Goal: Transaction & Acquisition: Subscribe to service/newsletter

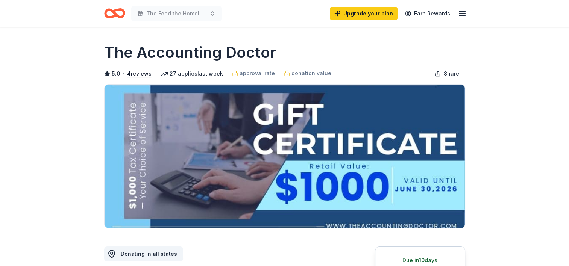
click at [115, 15] on icon "Home" at bounding box center [111, 13] width 12 height 8
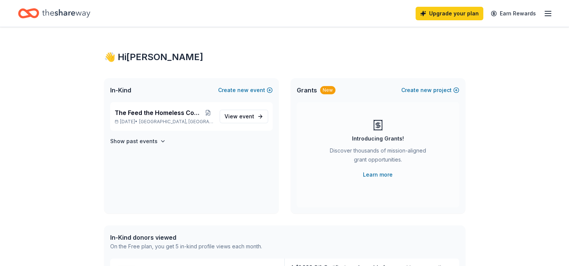
click at [545, 14] on icon "button" at bounding box center [548, 13] width 9 height 9
click at [24, 15] on icon "Home" at bounding box center [28, 14] width 21 height 18
click at [62, 17] on icon "Home" at bounding box center [66, 13] width 48 height 15
click at [60, 12] on icon "Home" at bounding box center [66, 13] width 48 height 15
click at [380, 174] on link "Learn more" at bounding box center [378, 174] width 30 height 9
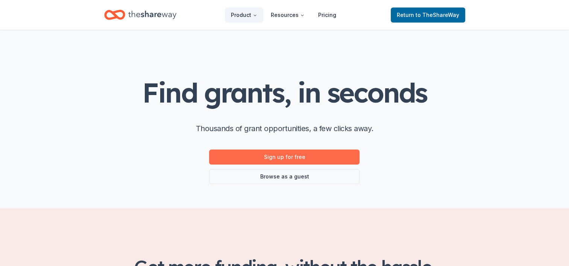
click at [289, 155] on link "Sign up for free" at bounding box center [284, 157] width 151 height 15
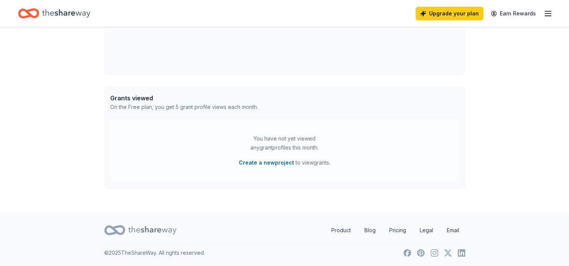
scroll to position [340, 0]
click at [338, 232] on link "Product" at bounding box center [342, 230] width 32 height 15
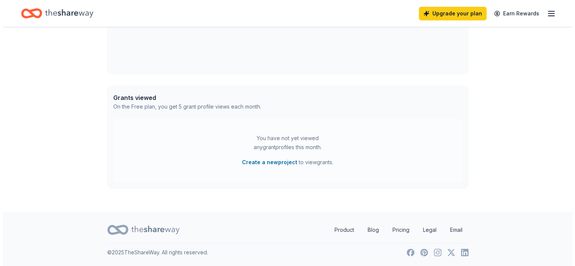
scroll to position [0, 0]
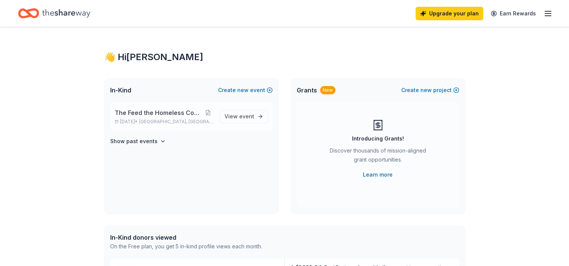
click at [175, 113] on span "The Feed the Homeless Community Event" at bounding box center [159, 112] width 88 height 9
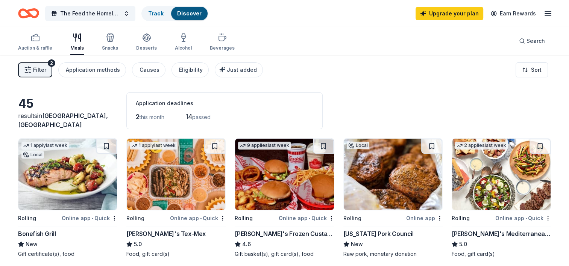
click at [38, 67] on span "Filter" at bounding box center [39, 69] width 13 height 9
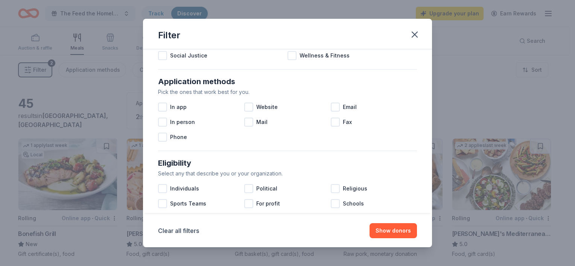
scroll to position [113, 0]
click at [333, 106] on div at bounding box center [335, 106] width 9 height 9
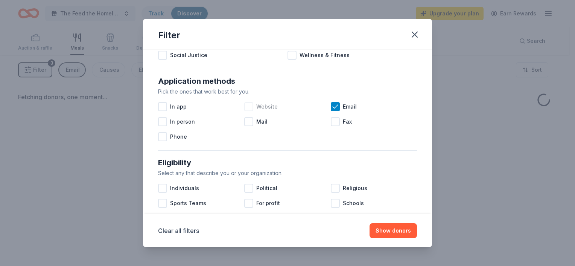
click at [245, 107] on div at bounding box center [248, 106] width 9 height 9
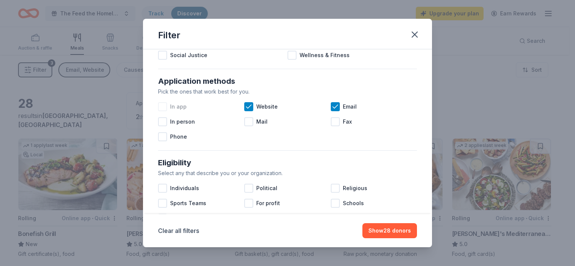
click at [161, 107] on div at bounding box center [162, 106] width 9 height 9
click at [161, 123] on div at bounding box center [162, 121] width 9 height 9
click at [252, 120] on div "Mail" at bounding box center [287, 121] width 86 height 15
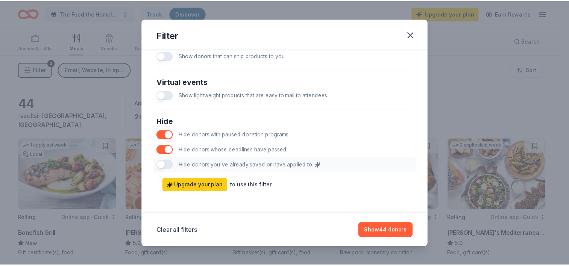
scroll to position [381, 0]
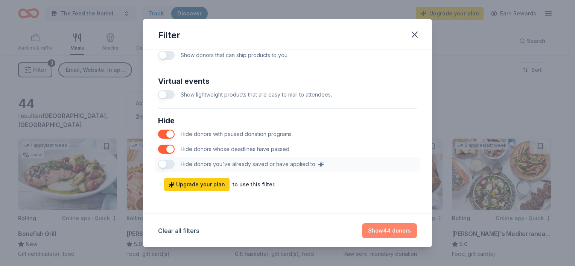
click at [395, 233] on button "Show 44 donors" at bounding box center [389, 231] width 55 height 15
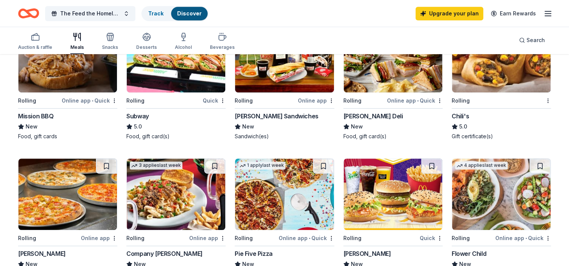
scroll to position [414, 0]
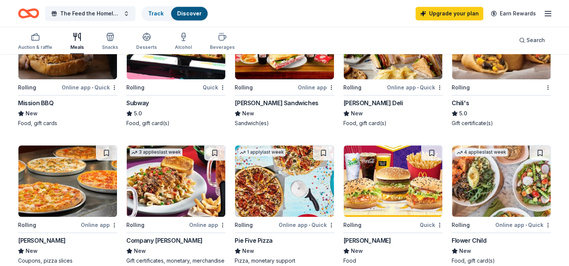
click at [92, 224] on div "Online app" at bounding box center [99, 225] width 37 height 9
click at [430, 224] on div "Quick" at bounding box center [431, 225] width 23 height 9
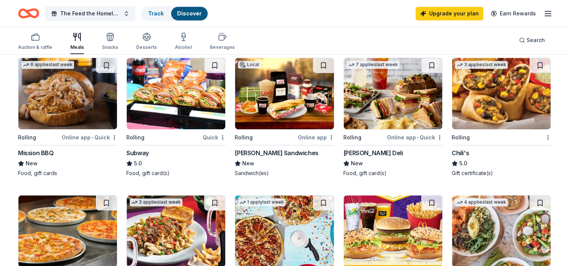
scroll to position [326, 0]
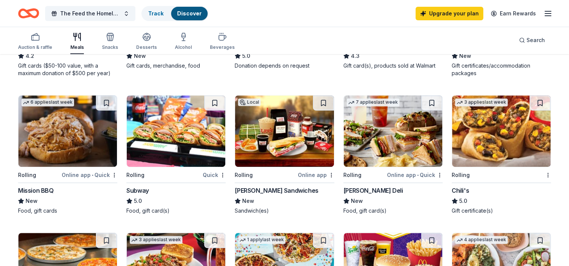
click at [89, 176] on div "Online app • Quick" at bounding box center [90, 174] width 56 height 9
click at [209, 175] on div "Quick" at bounding box center [214, 174] width 23 height 9
click at [309, 174] on div "Online app" at bounding box center [316, 174] width 37 height 9
drag, startPoint x: 228, startPoint y: 190, endPoint x: 263, endPoint y: 190, distance: 35.8
click at [263, 190] on div "1 apply last week Local Rolling Online app • Quick Bonefish Grill New Gift cert…" at bounding box center [284, 82] width 533 height 540
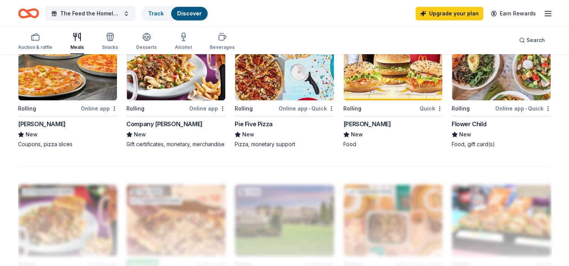
scroll to position [514, 0]
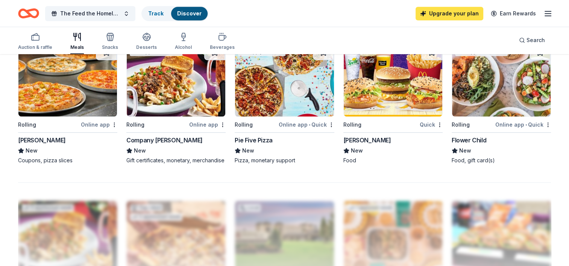
click at [451, 12] on link "Upgrade your plan" at bounding box center [450, 14] width 68 height 14
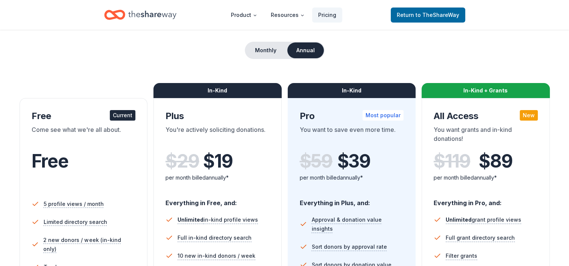
scroll to position [75, 0]
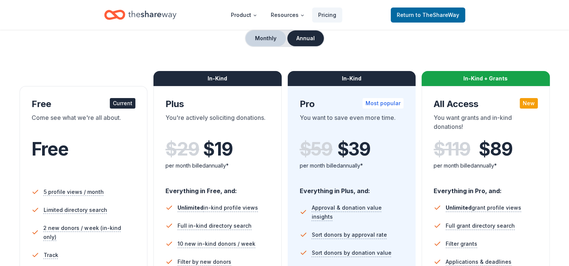
click at [260, 41] on button "Monthly" at bounding box center [266, 38] width 40 height 16
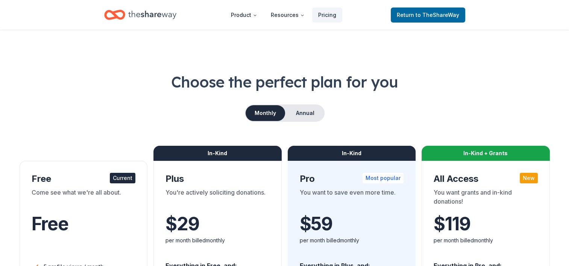
scroll to position [0, 0]
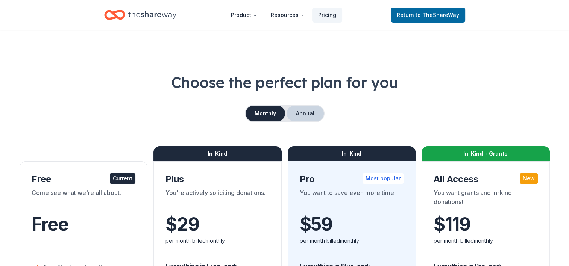
click at [302, 113] on button "Annual" at bounding box center [305, 114] width 37 height 16
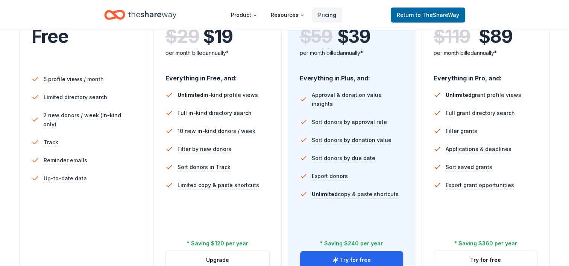
scroll to position [263, 0]
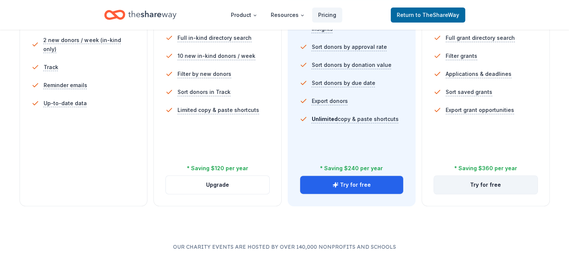
click at [485, 186] on button "Try for free" at bounding box center [486, 185] width 104 height 18
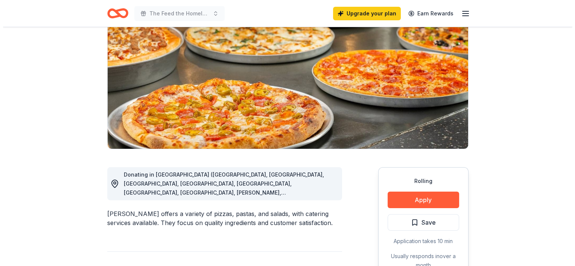
scroll to position [113, 0]
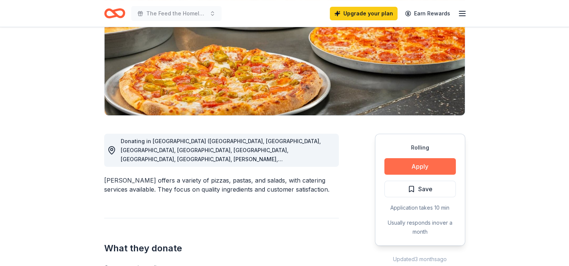
click at [420, 169] on button "Apply" at bounding box center [421, 166] width 72 height 17
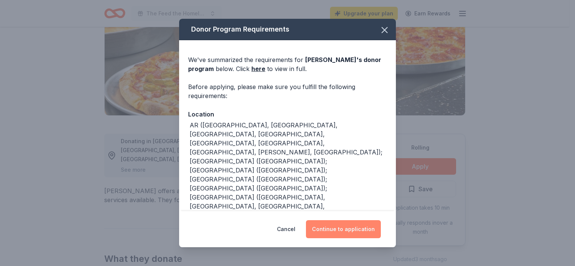
click at [340, 229] on button "Continue to application" at bounding box center [343, 230] width 75 height 18
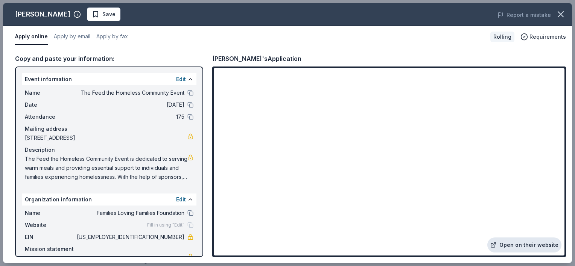
click at [527, 248] on link "Open on their website" at bounding box center [524, 245] width 74 height 15
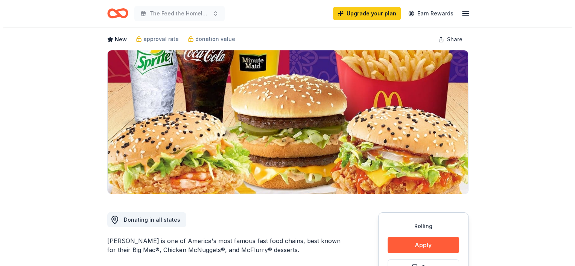
scroll to position [75, 0]
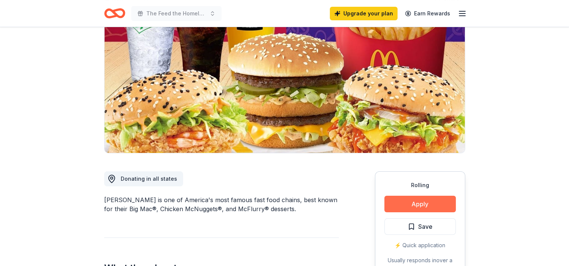
click at [422, 204] on button "Apply" at bounding box center [421, 204] width 72 height 17
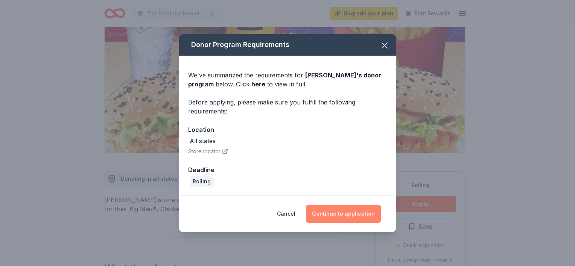
click at [350, 214] on button "Continue to application" at bounding box center [343, 214] width 75 height 18
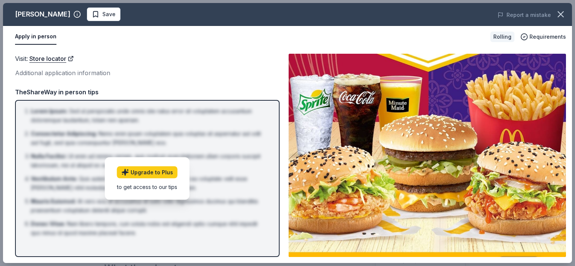
click at [30, 37] on button "Apply in person" at bounding box center [35, 37] width 41 height 16
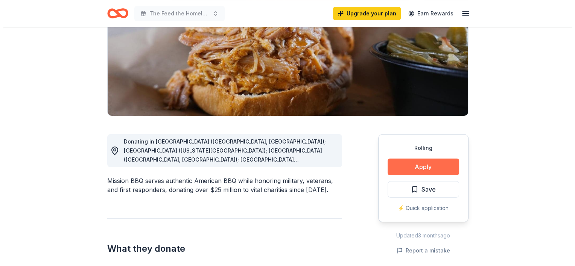
scroll to position [113, 0]
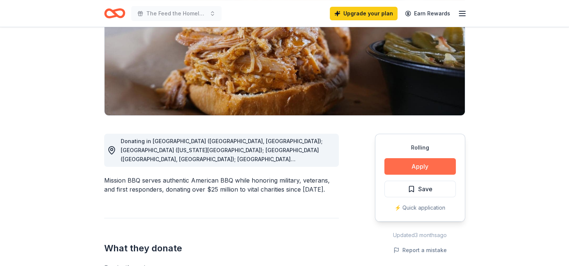
click at [425, 168] on button "Apply" at bounding box center [421, 166] width 72 height 17
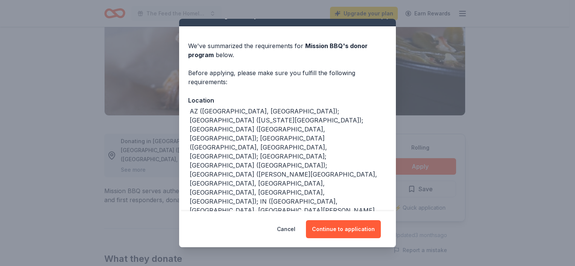
scroll to position [38, 0]
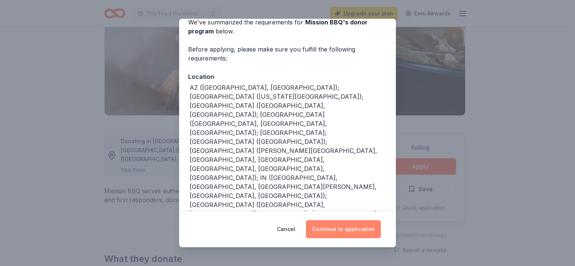
click at [347, 231] on button "Continue to application" at bounding box center [343, 230] width 75 height 18
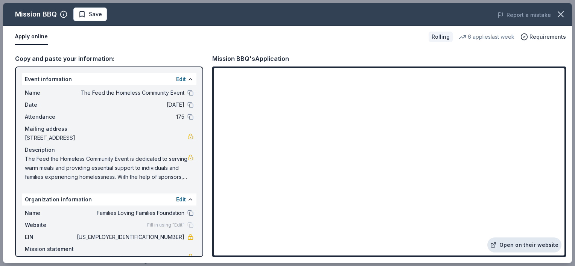
click at [529, 247] on link "Open on their website" at bounding box center [524, 245] width 74 height 15
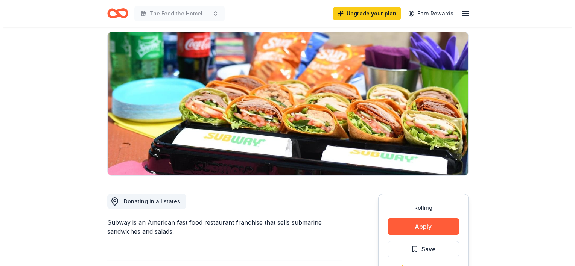
scroll to position [75, 0]
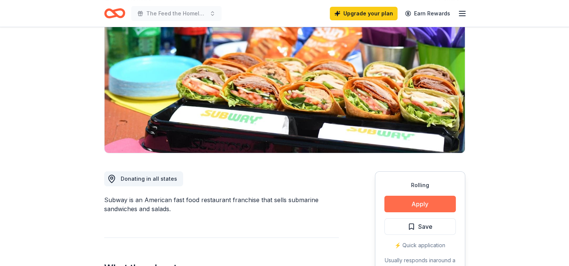
click at [416, 204] on button "Apply" at bounding box center [421, 204] width 72 height 17
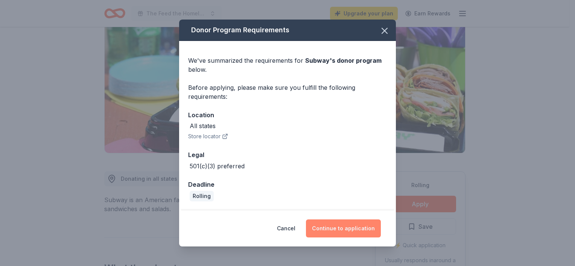
click at [337, 230] on button "Continue to application" at bounding box center [343, 229] width 75 height 18
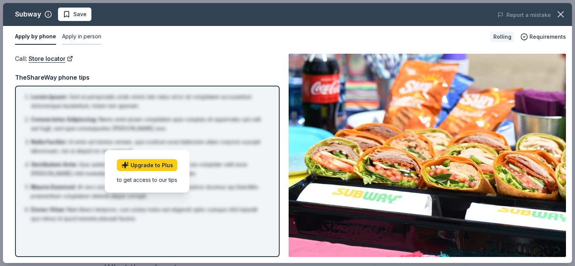
click at [80, 39] on button "Apply in person" at bounding box center [81, 37] width 39 height 16
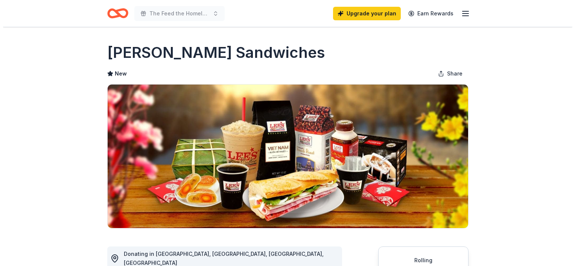
scroll to position [113, 0]
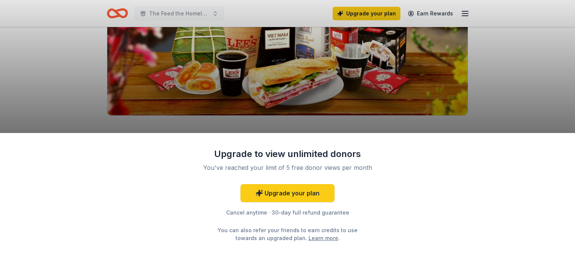
click at [424, 164] on div "Upgrade to view unlimited donors You've reached your limit of 5 free donor view…" at bounding box center [287, 199] width 575 height 133
click at [300, 51] on div "Upgrade to view unlimited donors You've reached your limit of 5 free donor view…" at bounding box center [287, 133] width 575 height 266
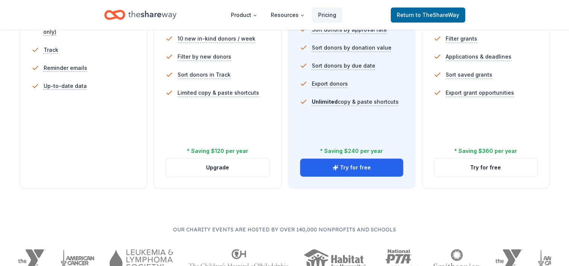
scroll to position [301, 0]
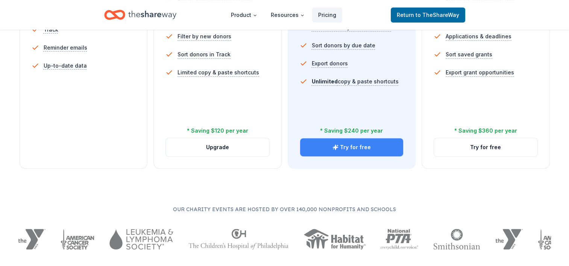
click at [352, 150] on button "Try for free" at bounding box center [352, 148] width 104 height 18
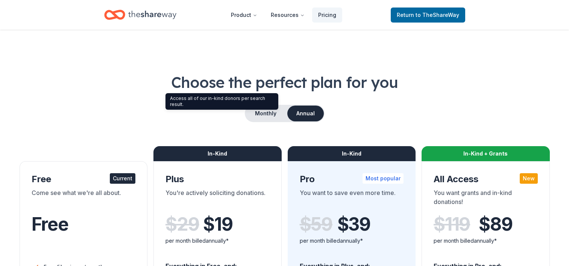
scroll to position [226, 0]
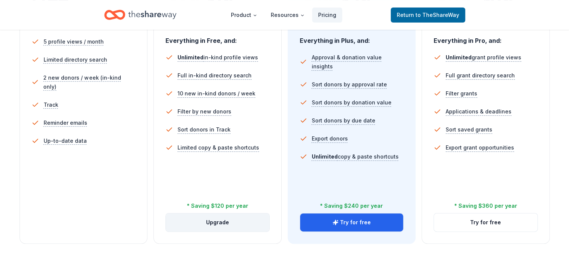
click at [223, 226] on button "Upgrade" at bounding box center [218, 223] width 104 height 18
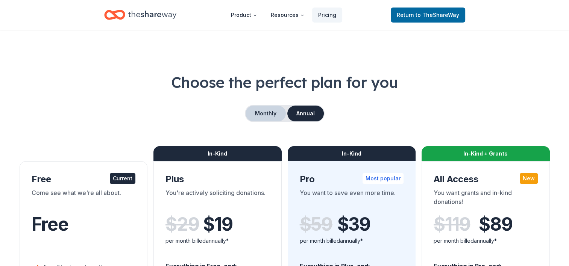
click at [271, 108] on button "Monthly" at bounding box center [266, 114] width 40 height 16
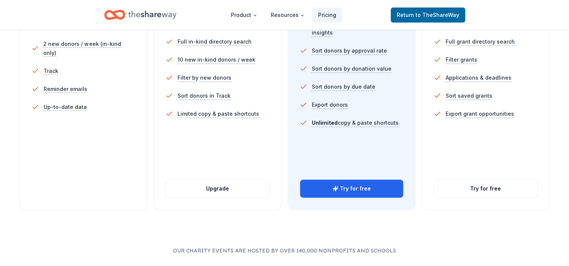
scroll to position [263, 0]
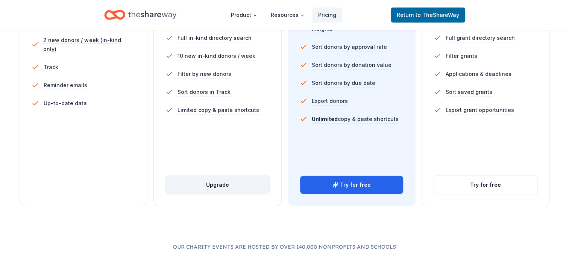
click at [220, 185] on button "Upgrade" at bounding box center [218, 185] width 104 height 18
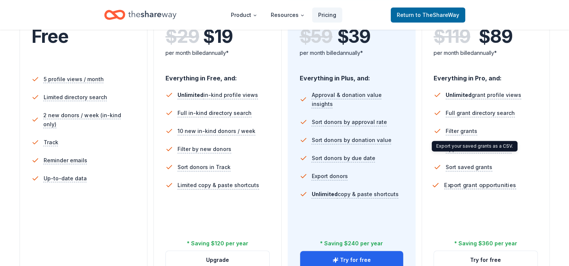
scroll to position [301, 0]
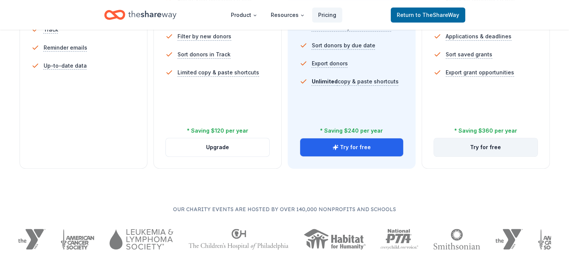
click at [480, 149] on button "Try for free" at bounding box center [486, 148] width 104 height 18
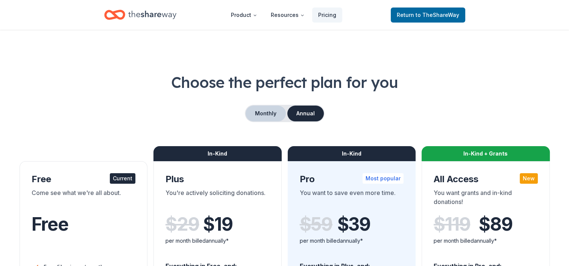
click at [265, 113] on button "Monthly" at bounding box center [266, 114] width 40 height 16
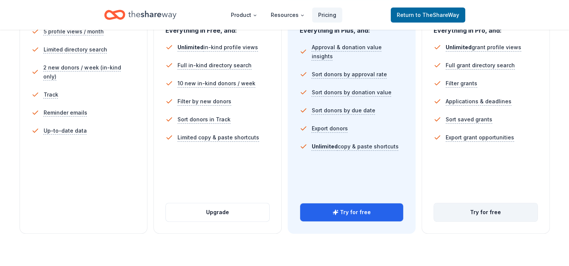
scroll to position [301, 0]
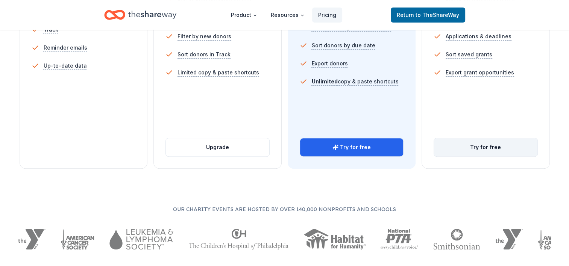
click at [483, 148] on button "Try for free" at bounding box center [486, 148] width 104 height 18
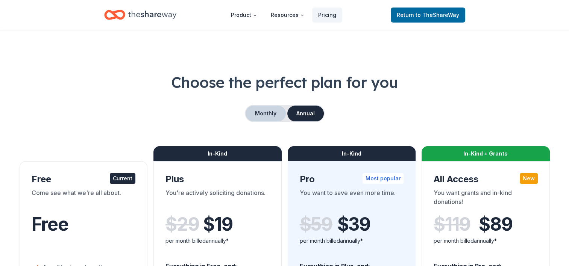
click at [263, 114] on button "Monthly" at bounding box center [266, 114] width 40 height 16
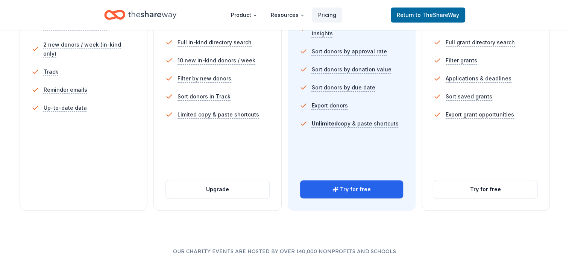
scroll to position [263, 0]
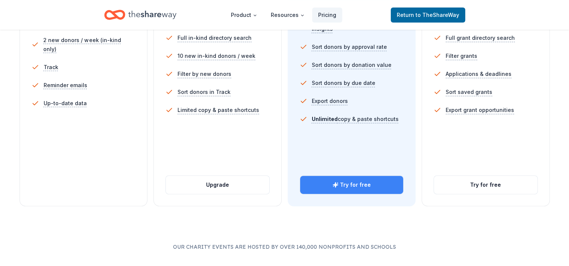
click at [367, 178] on button "Try for free" at bounding box center [352, 185] width 104 height 18
